Goal: Task Accomplishment & Management: Manage account settings

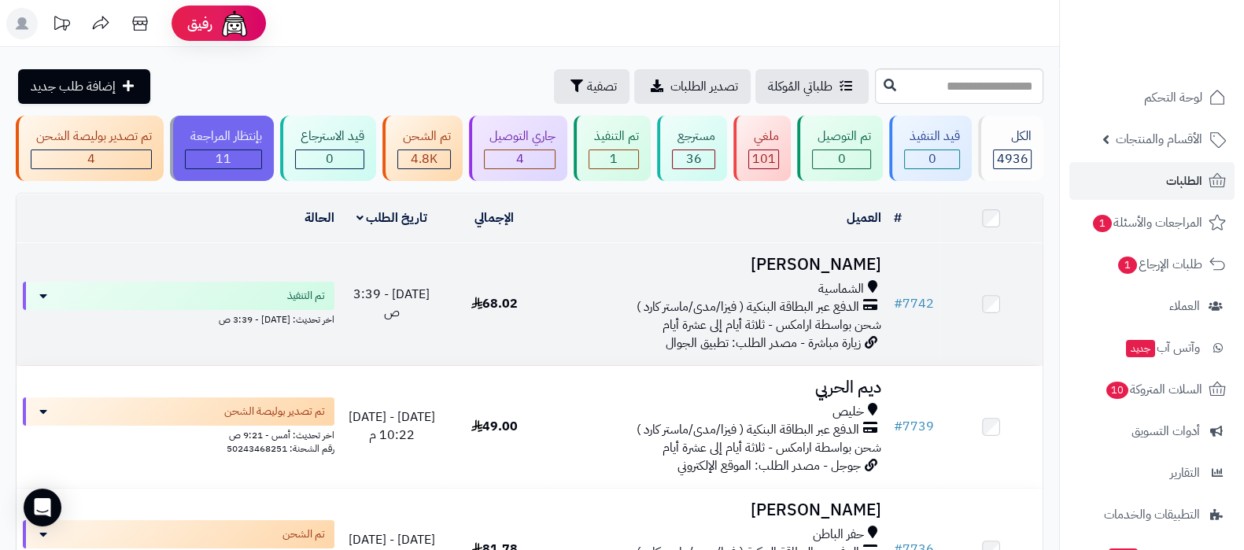
click at [828, 260] on h3 "جواهر الحسينان" at bounding box center [716, 265] width 329 height 18
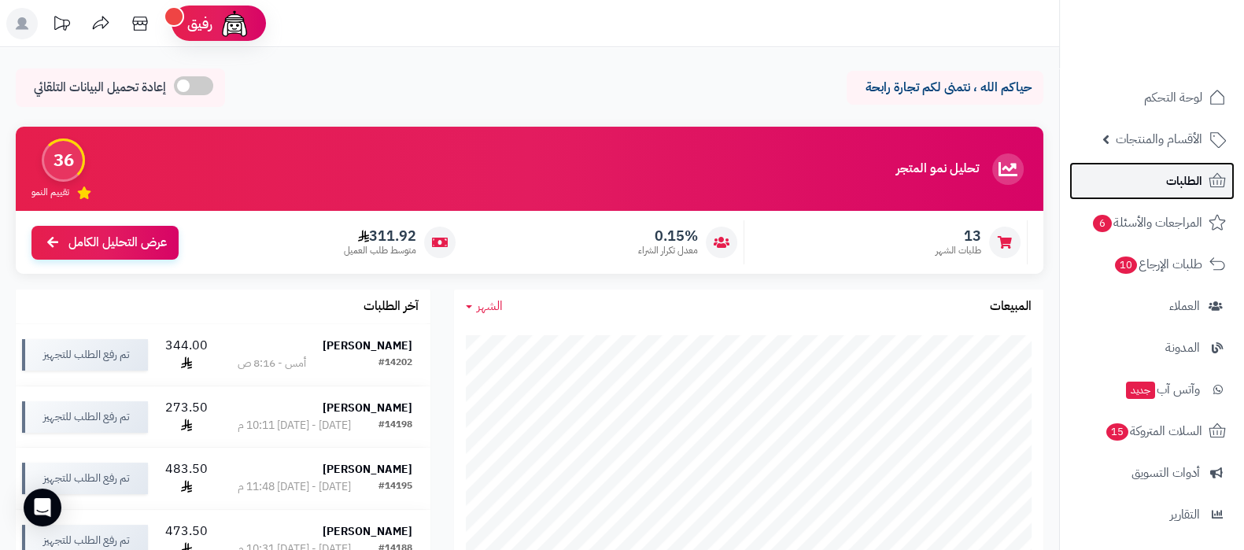
click at [1153, 172] on link "الطلبات" at bounding box center [1151, 181] width 165 height 38
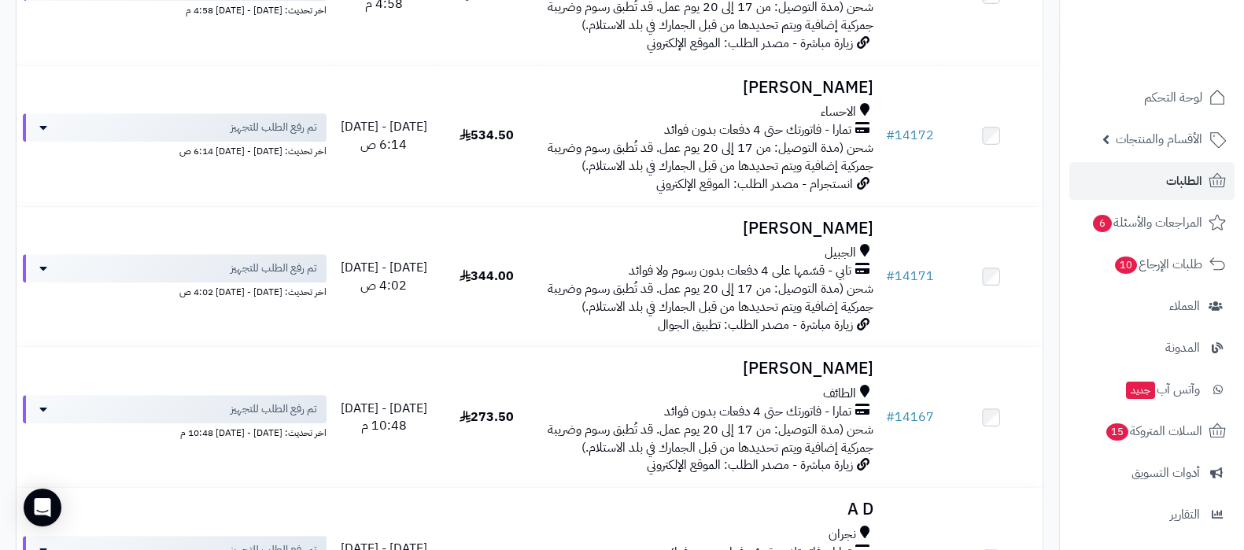
scroll to position [885, 0]
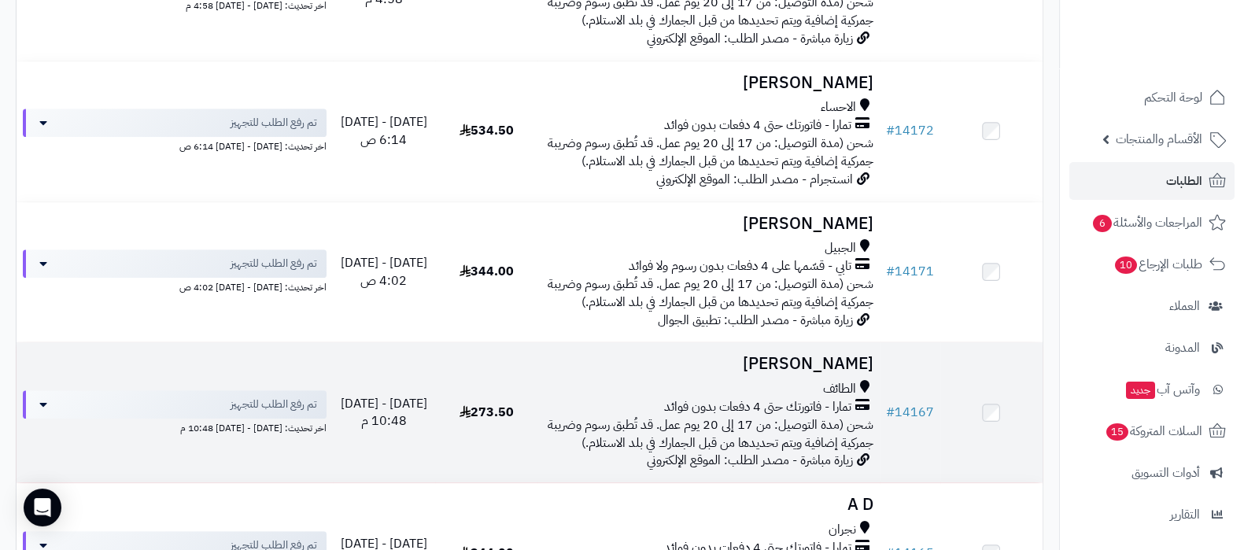
click at [823, 355] on h3 "يوسف الشريف" at bounding box center [708, 364] width 329 height 18
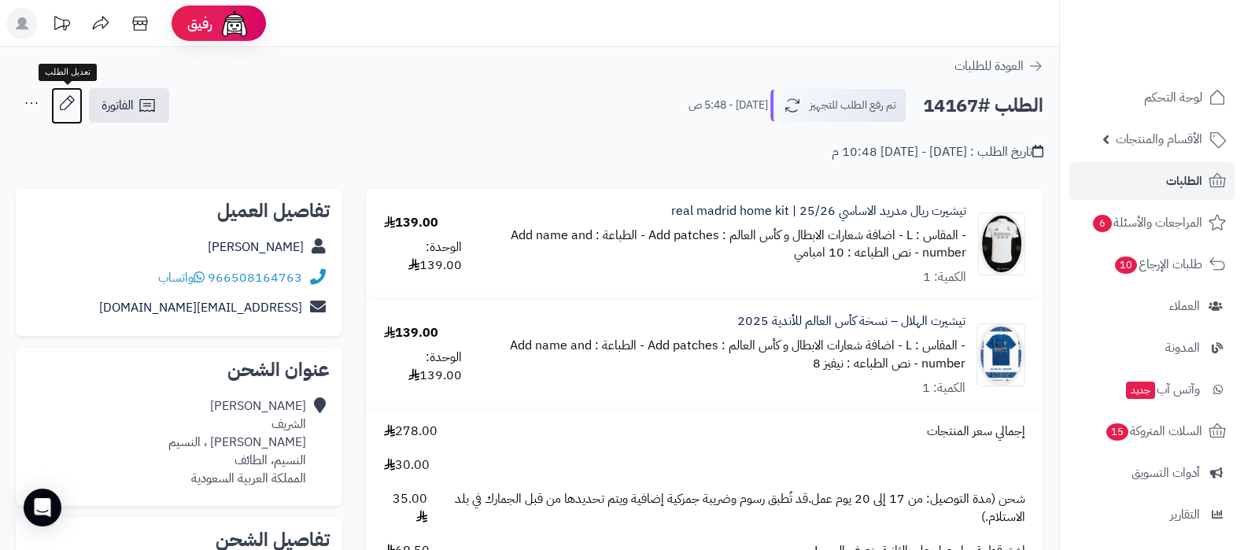
click at [68, 115] on icon at bounding box center [66, 102] width 31 height 31
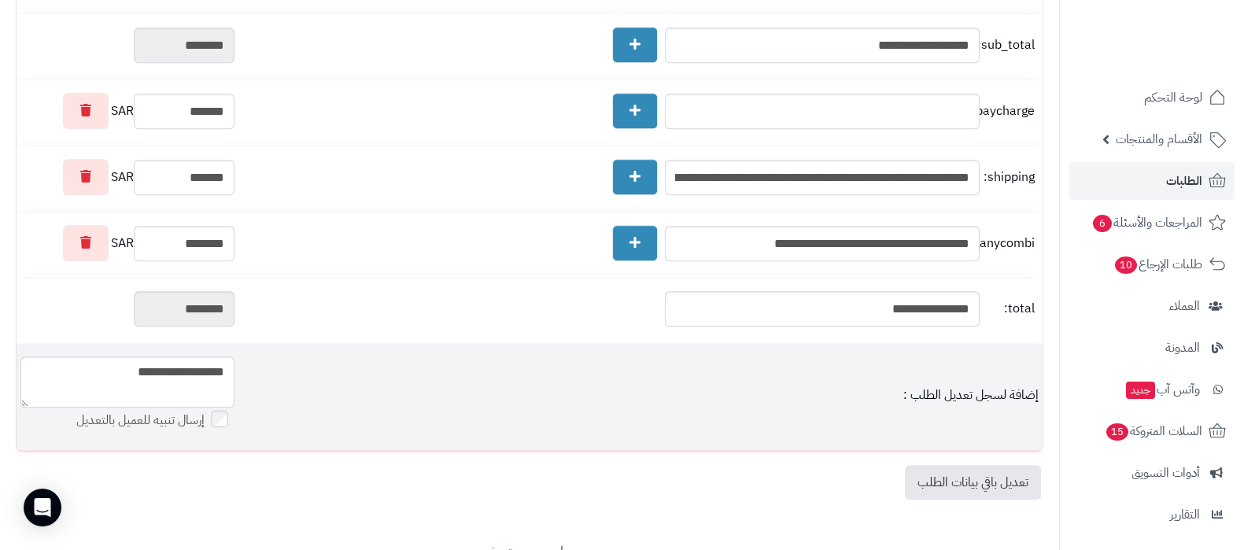
scroll to position [972, 0]
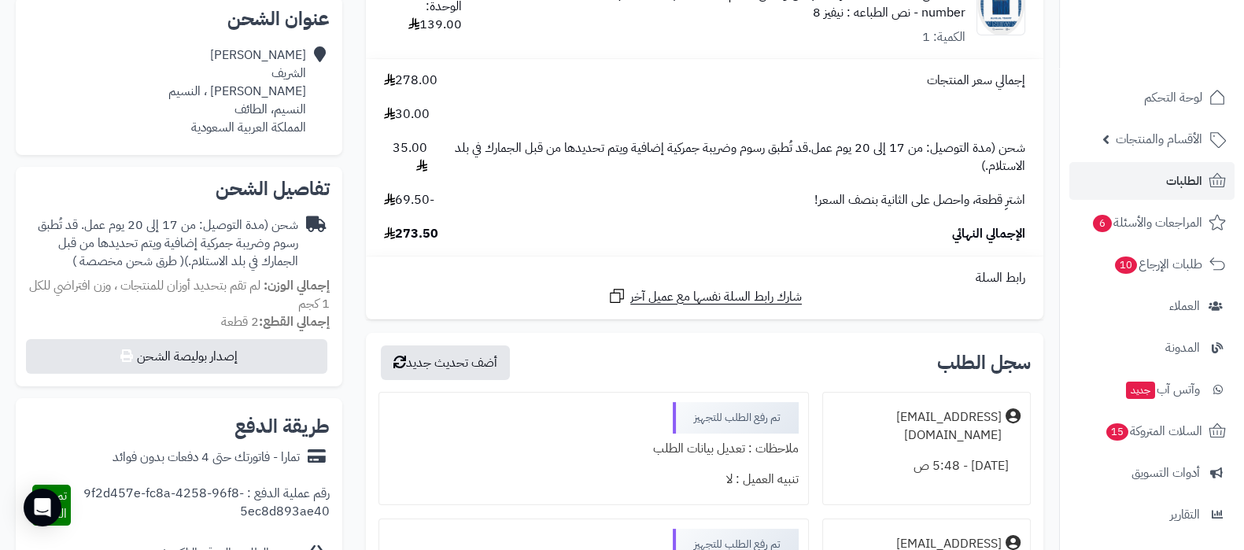
scroll to position [393, 0]
